Goal: Navigation & Orientation: Understand site structure

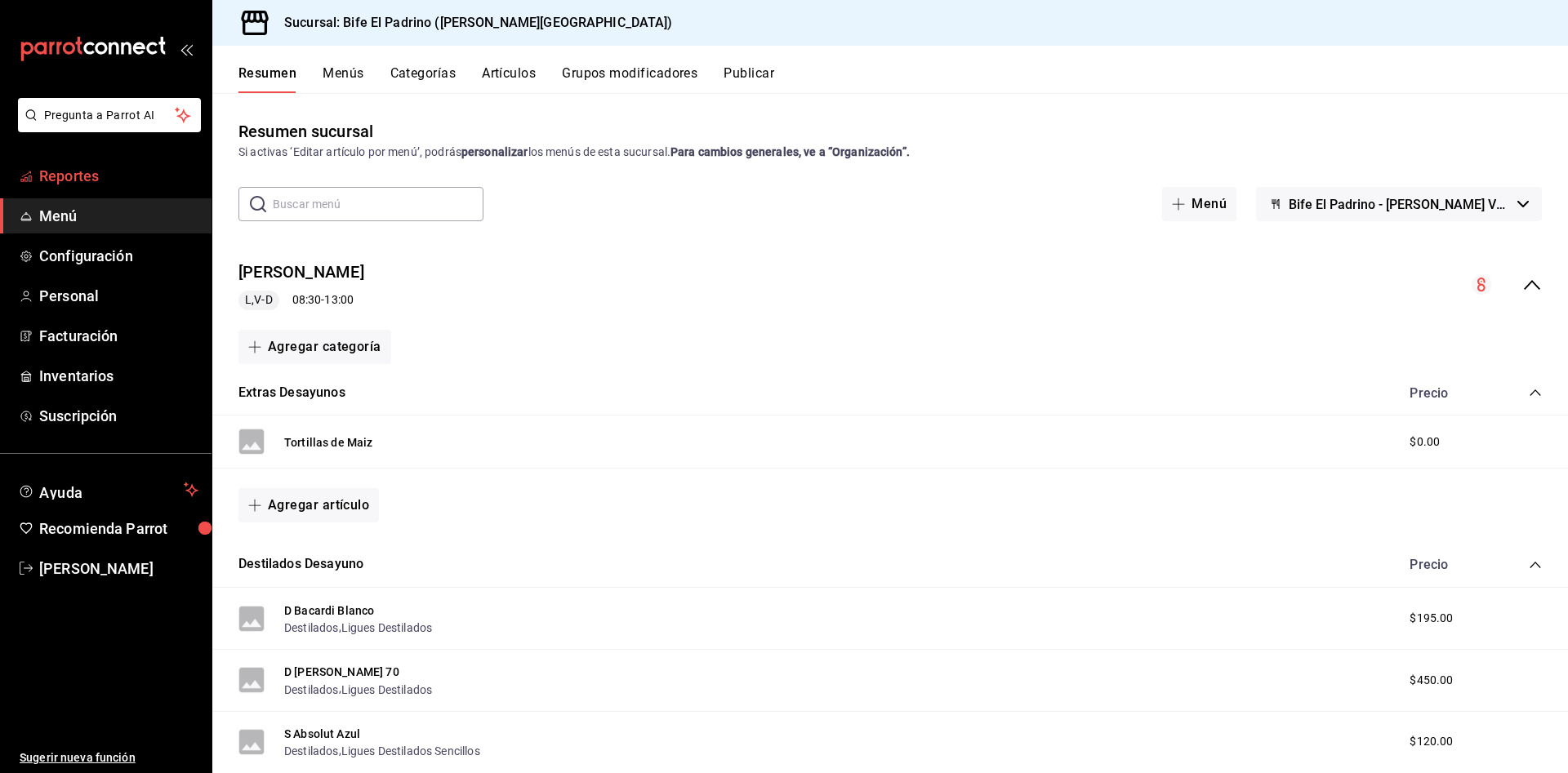
click at [84, 180] on span "Reportes" at bounding box center [119, 176] width 159 height 22
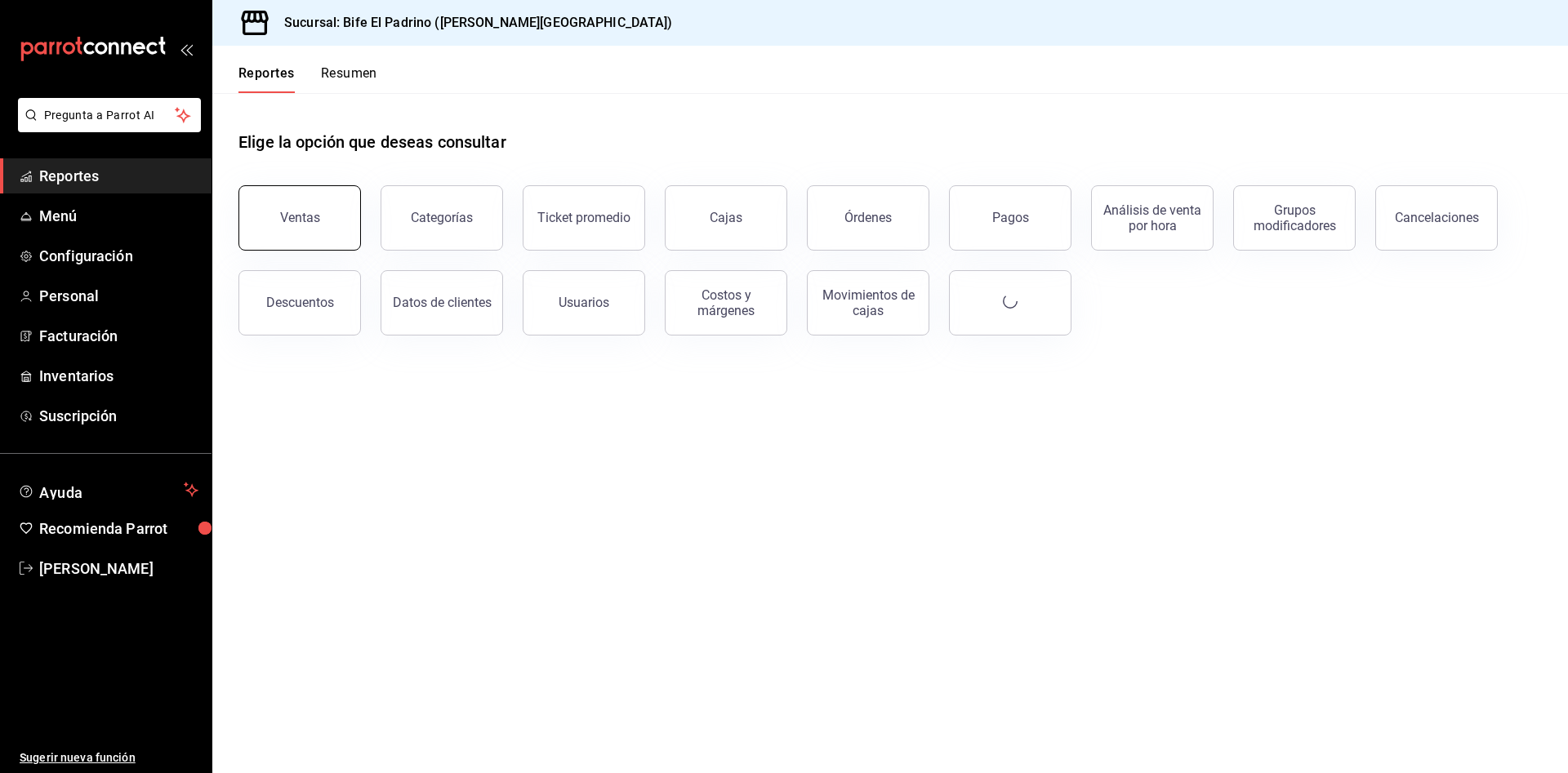
click at [297, 222] on div "Ventas" at bounding box center [300, 217] width 40 height 15
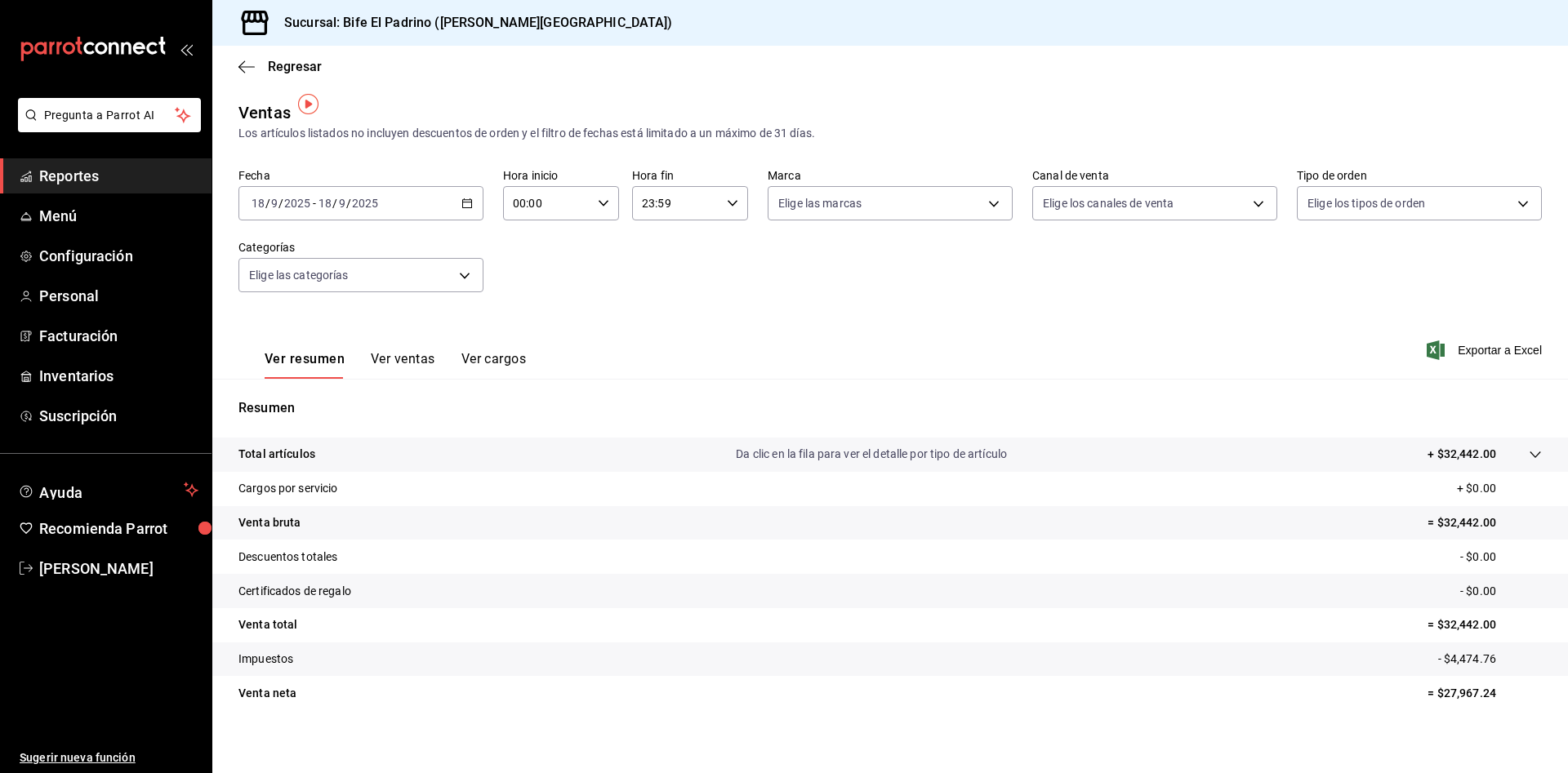
scroll to position [9, 0]
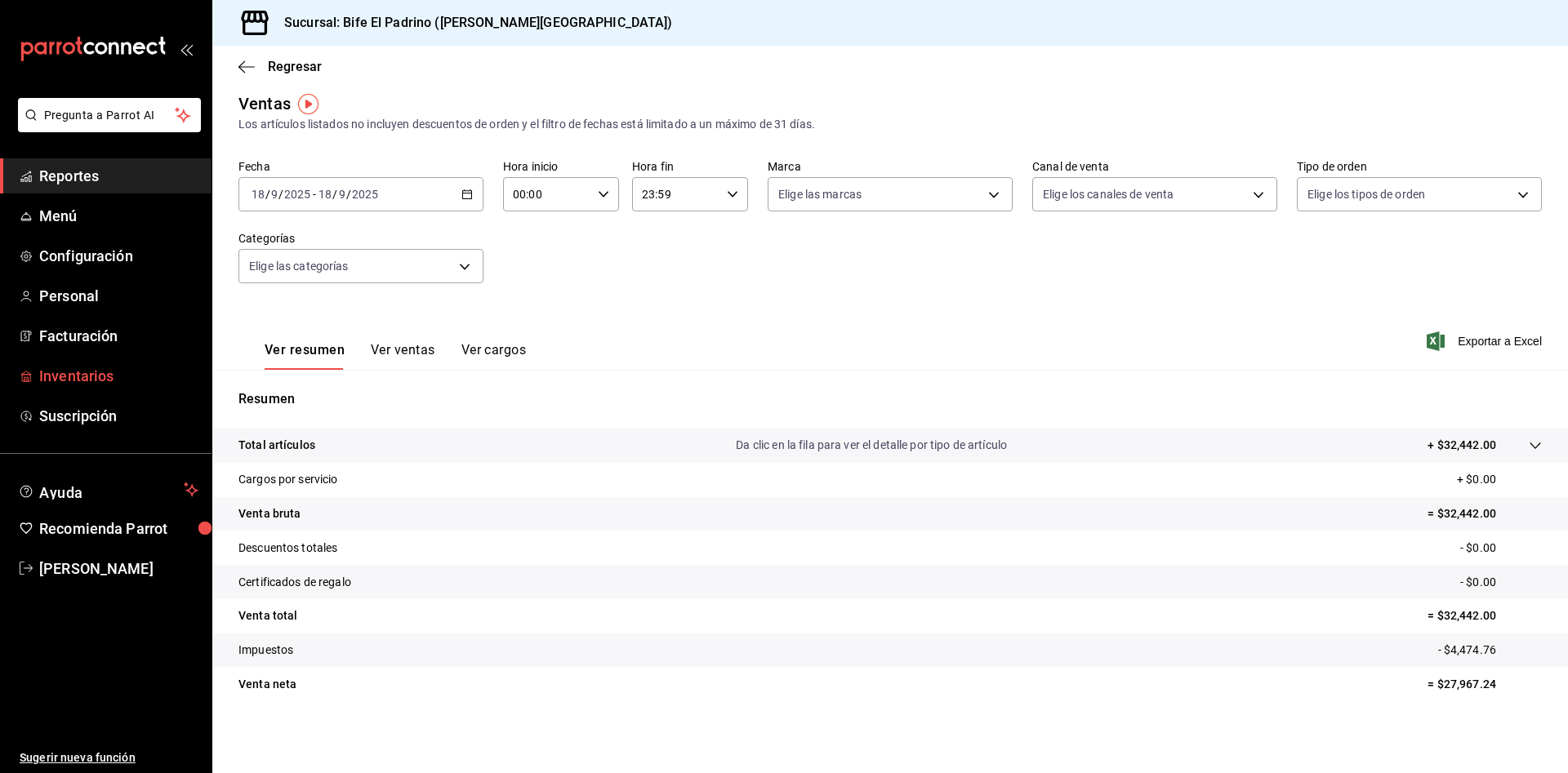
click at [107, 382] on span "Inventarios" at bounding box center [119, 376] width 159 height 22
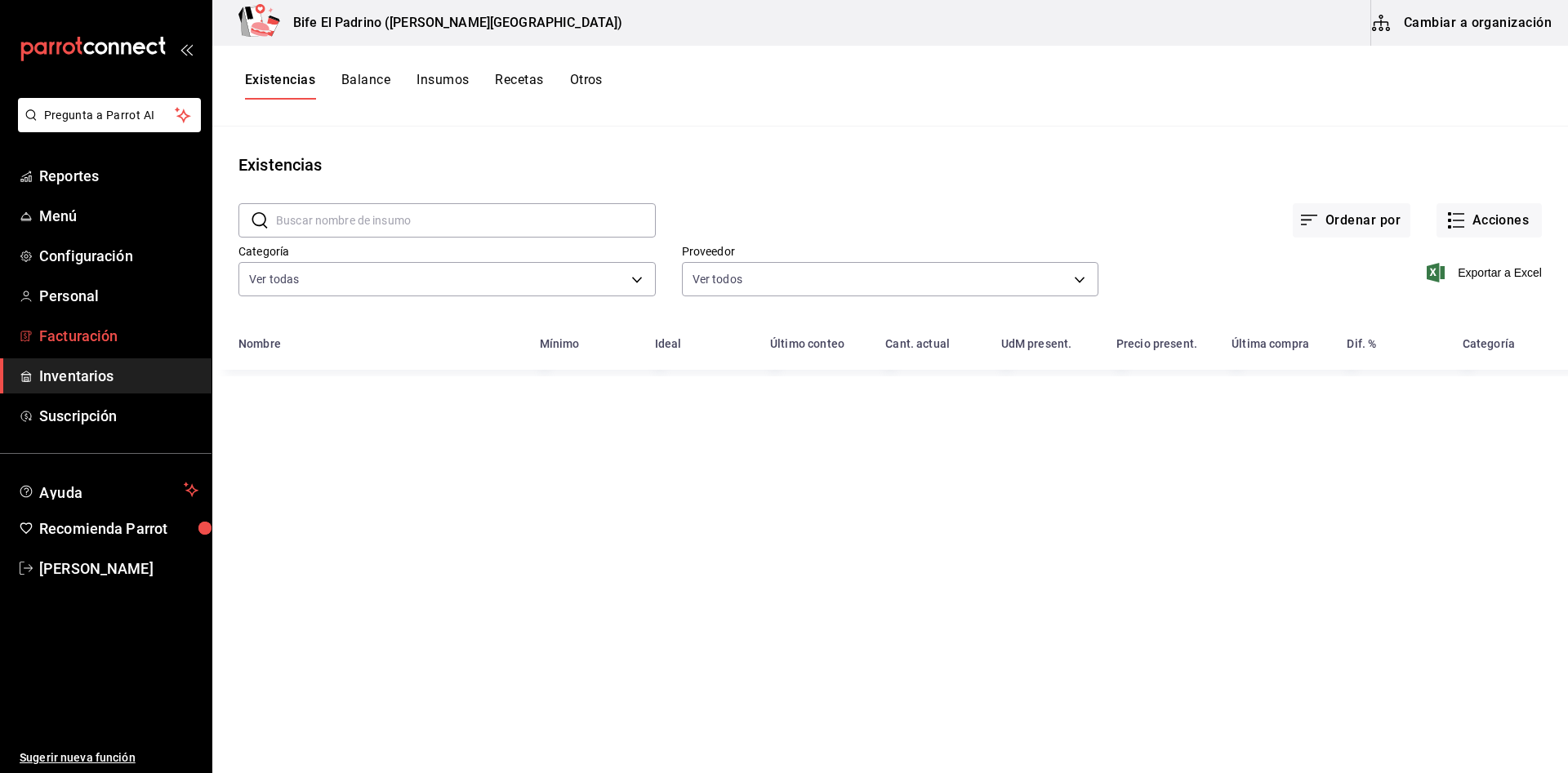
click at [87, 344] on span "Facturación" at bounding box center [119, 336] width 159 height 22
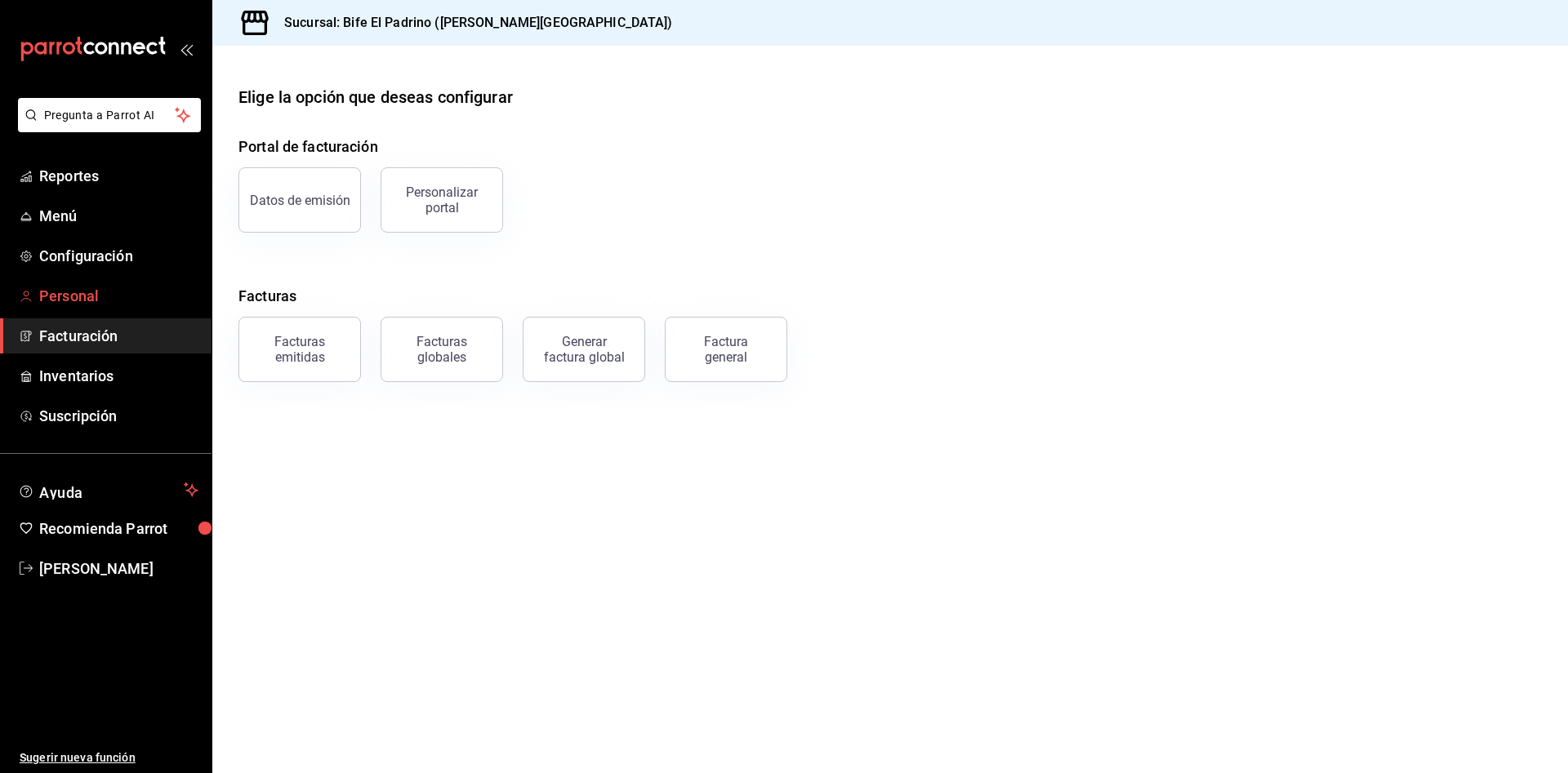
click at [80, 291] on span "Personal" at bounding box center [119, 296] width 159 height 22
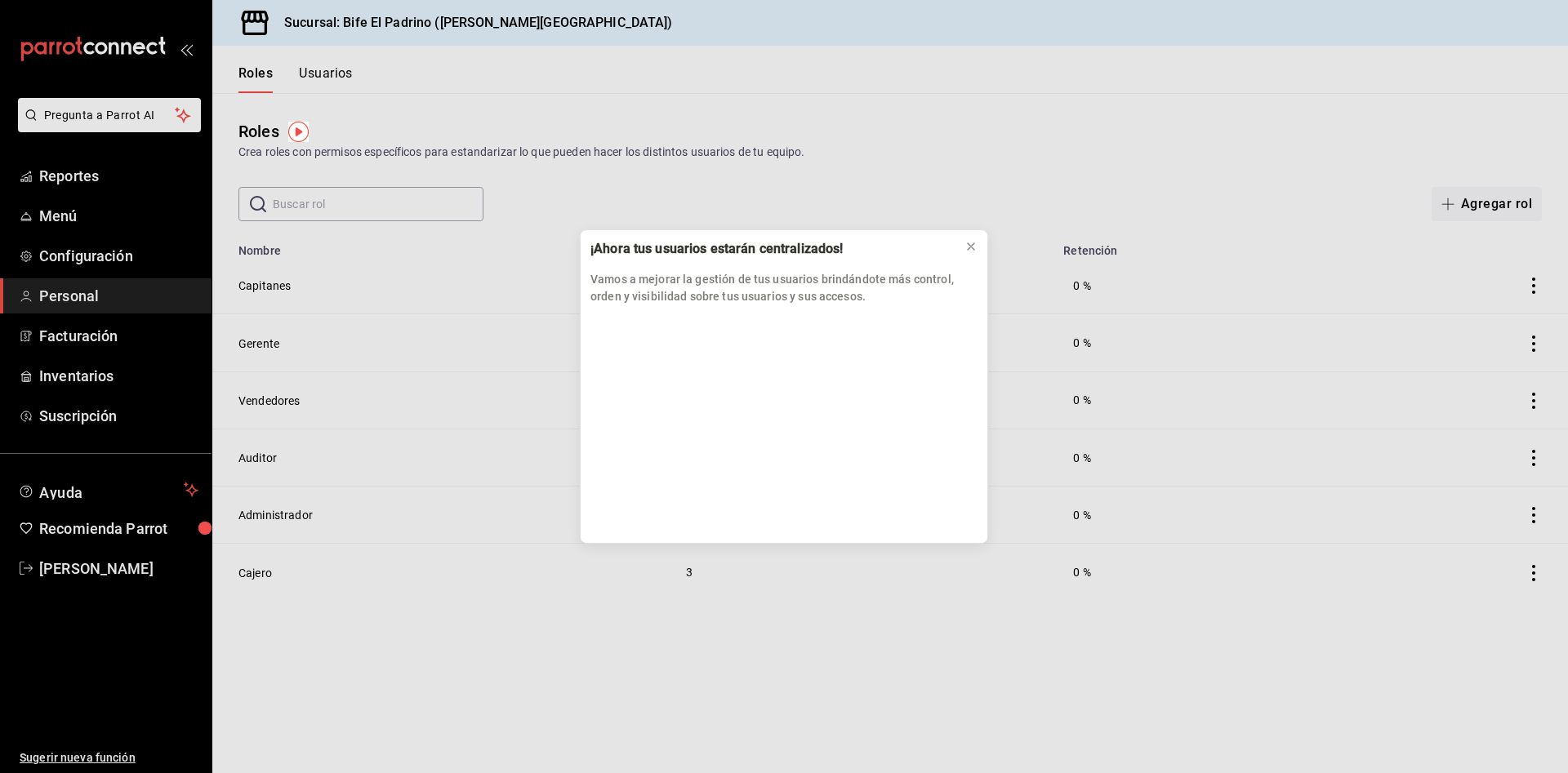
click at [72, 262] on div "¡Ahora tus usuarios estarán centralizados! Vamos a mejorar la gestión de tus us…" at bounding box center [784, 386] width 1568 height 773
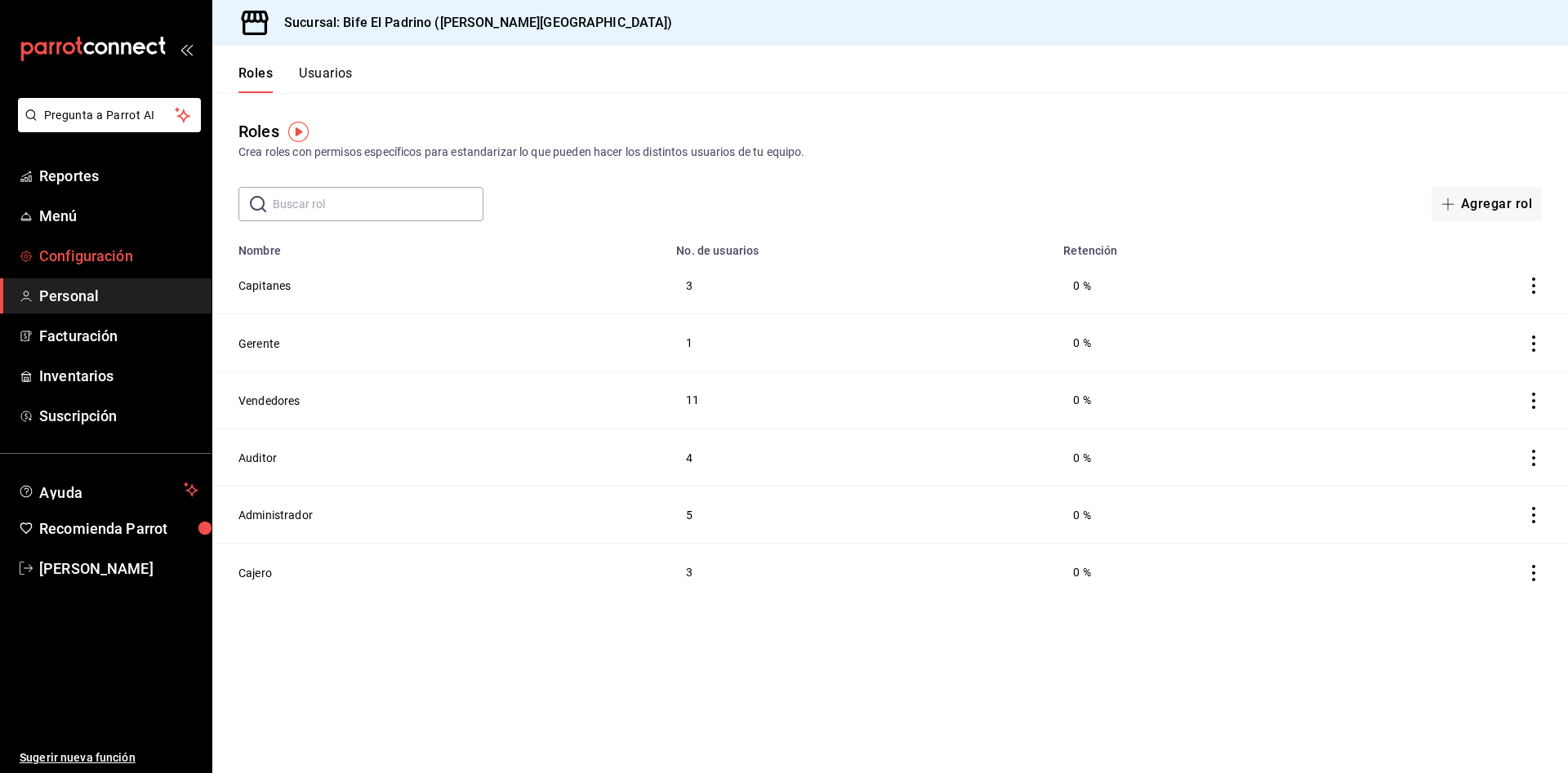
click at [78, 251] on span "Configuración" at bounding box center [119, 256] width 159 height 22
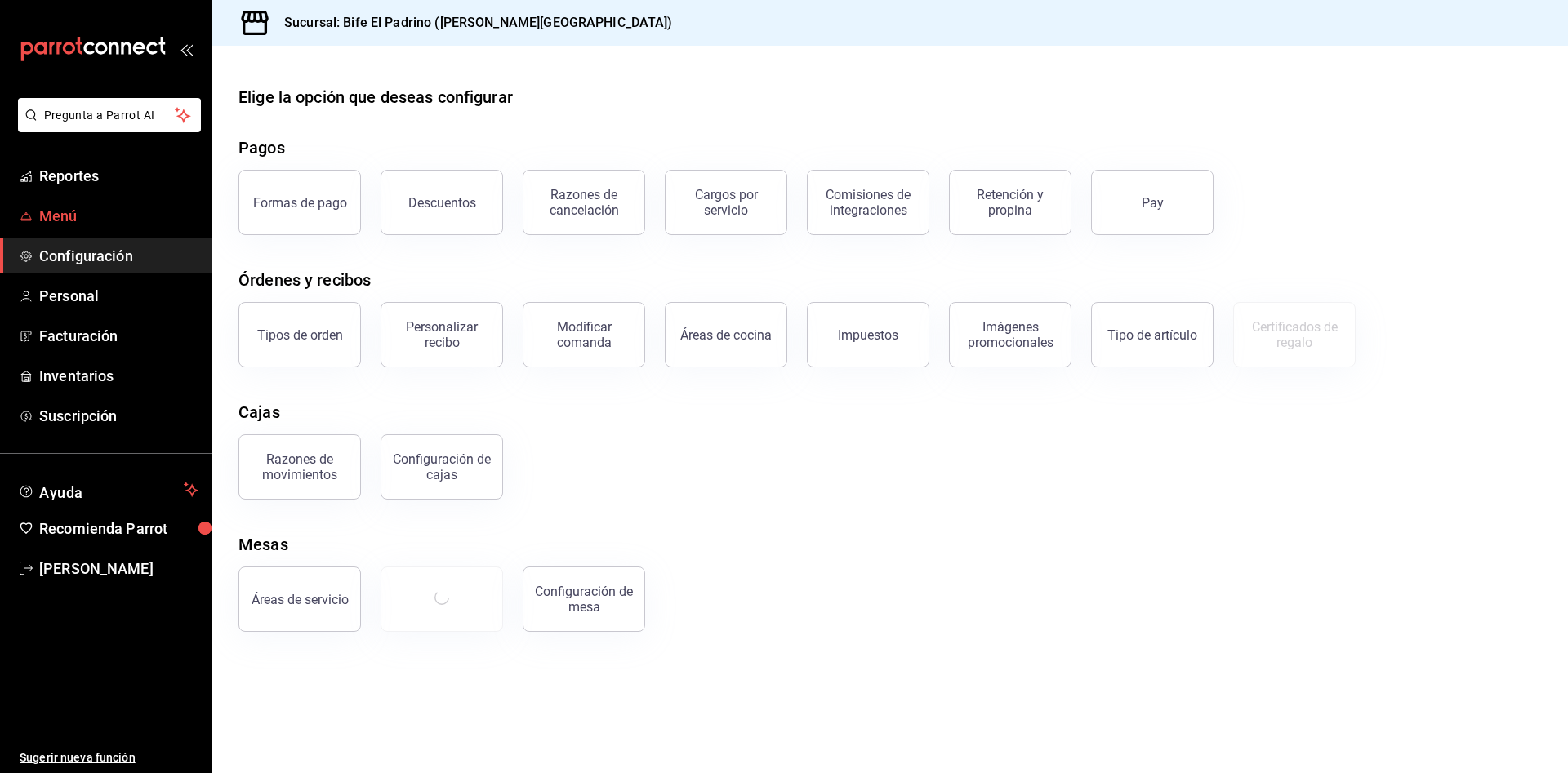
click at [64, 215] on span "Menú" at bounding box center [119, 216] width 159 height 22
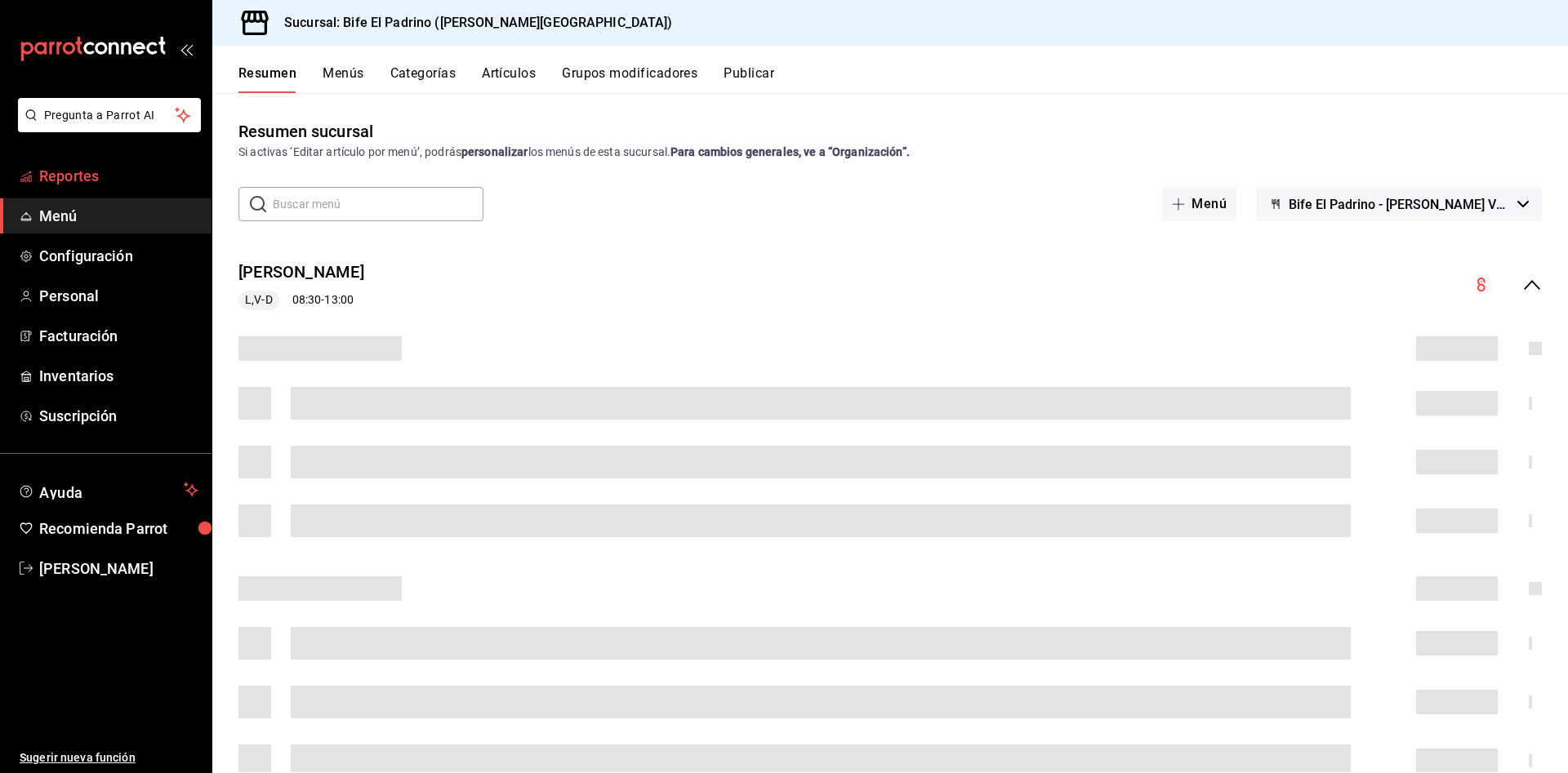
click at [83, 174] on span "Reportes" at bounding box center [119, 176] width 159 height 22
